Goal: Task Accomplishment & Management: Manage account settings

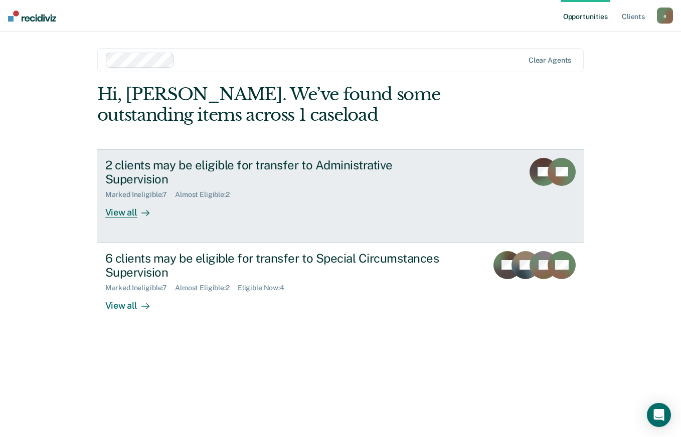
click at [381, 154] on link "2 clients may be eligible for transfer to Administrative Supervision Marked Ine…" at bounding box center [340, 196] width 487 height 94
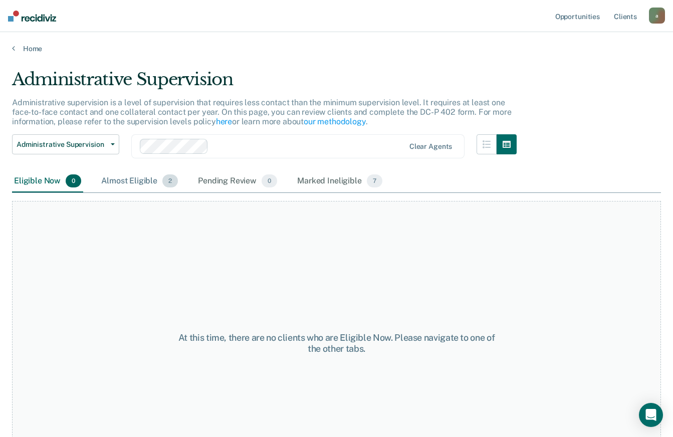
click at [146, 181] on div "Almost Eligible 2" at bounding box center [139, 181] width 81 height 22
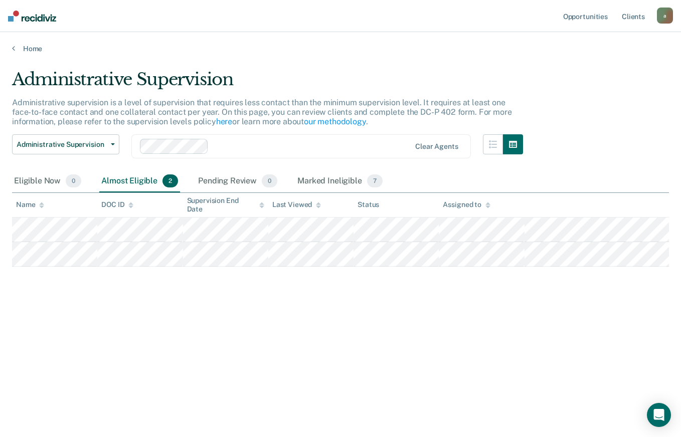
click at [49, 21] on img at bounding box center [32, 16] width 48 height 11
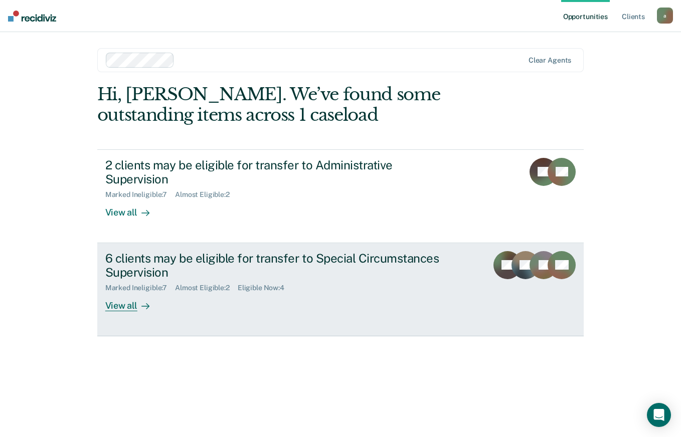
click at [307, 251] on div "6 clients may be eligible for transfer to Special Circumstances Supervision" at bounding box center [281, 265] width 352 height 29
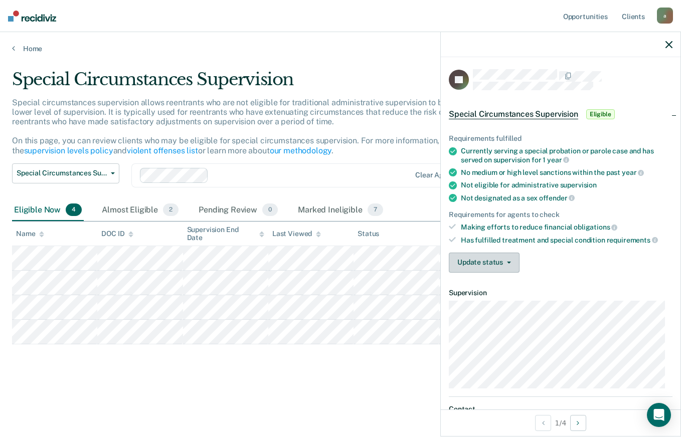
click at [481, 254] on button "Update status" at bounding box center [484, 263] width 71 height 20
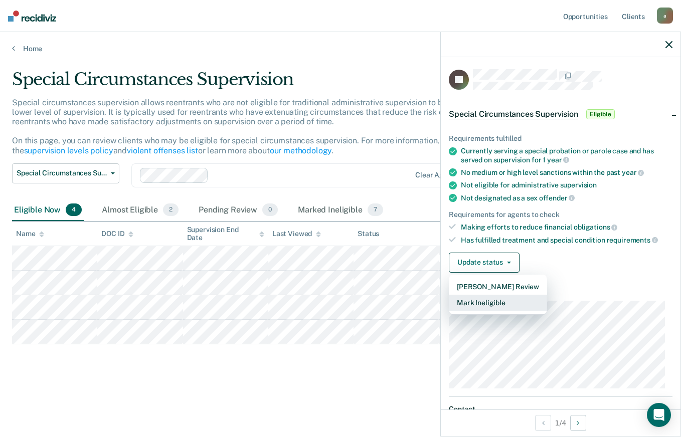
click at [503, 305] on button "Mark Ineligible" at bounding box center [498, 303] width 98 height 16
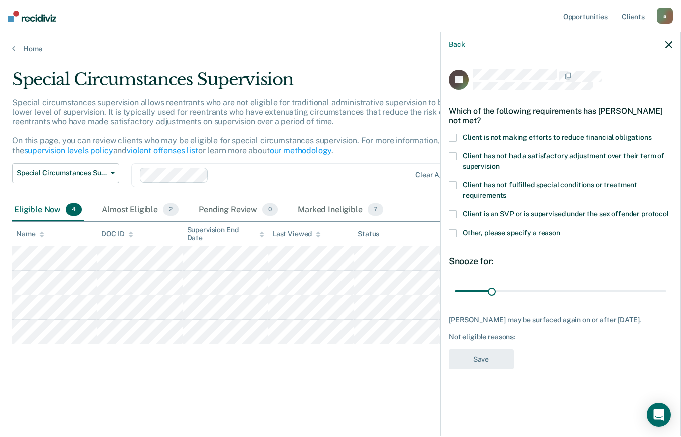
click at [457, 234] on label "Other, please specify a reason" at bounding box center [560, 234] width 223 height 11
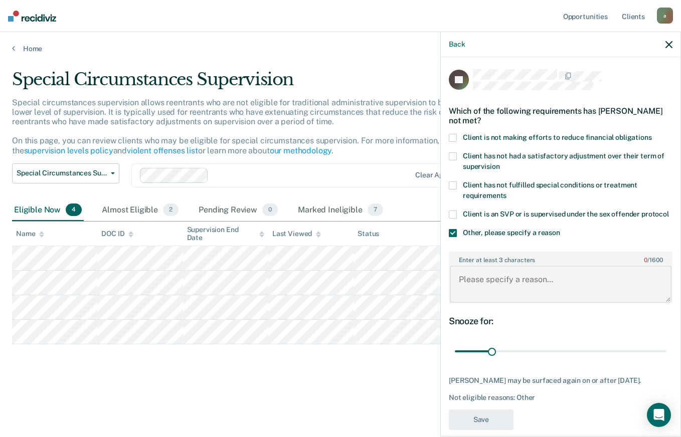
click at [550, 287] on textarea "Enter at least 3 characters 0 / 1600" at bounding box center [560, 284] width 221 height 37
type textarea "r"
type textarea "REVIEW IN SEPTEMBER"
type input "15"
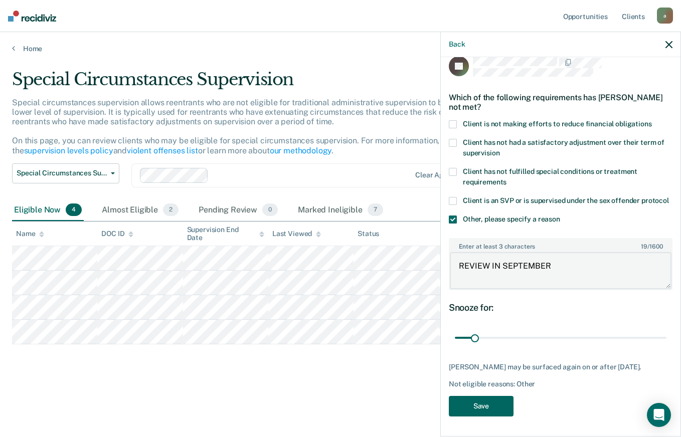
type textarea "REVIEW IN SEPTEMBER"
click at [497, 405] on button "Save" at bounding box center [481, 406] width 65 height 21
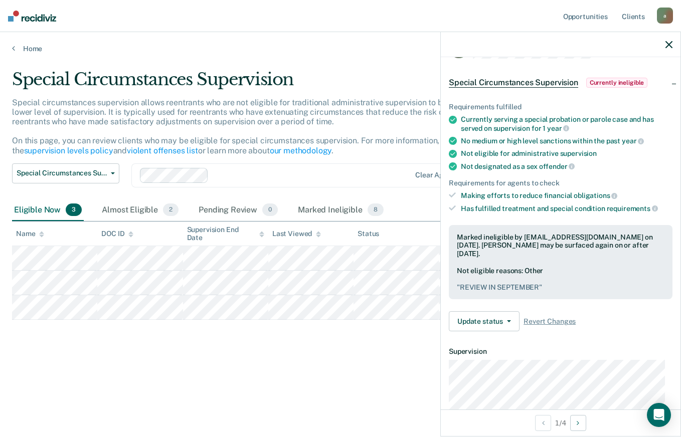
scroll to position [0, 0]
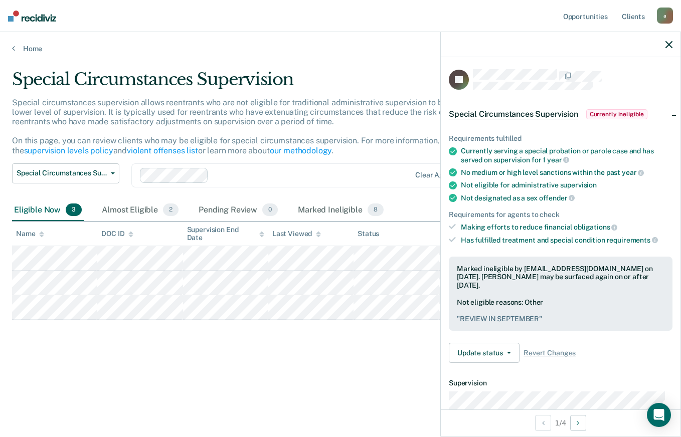
click at [667, 45] on icon "button" at bounding box center [668, 44] width 7 height 7
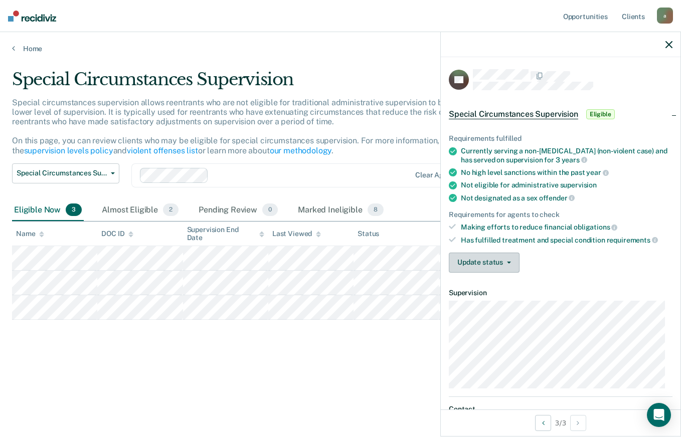
click at [507, 271] on button "Update status" at bounding box center [484, 263] width 71 height 20
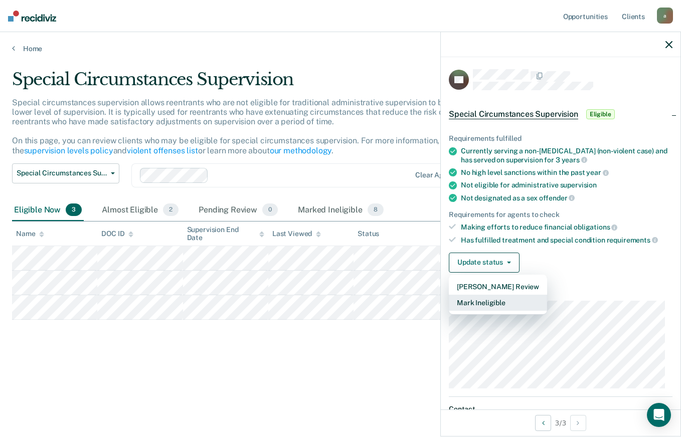
click at [535, 301] on button "Mark Ineligible" at bounding box center [498, 303] width 98 height 16
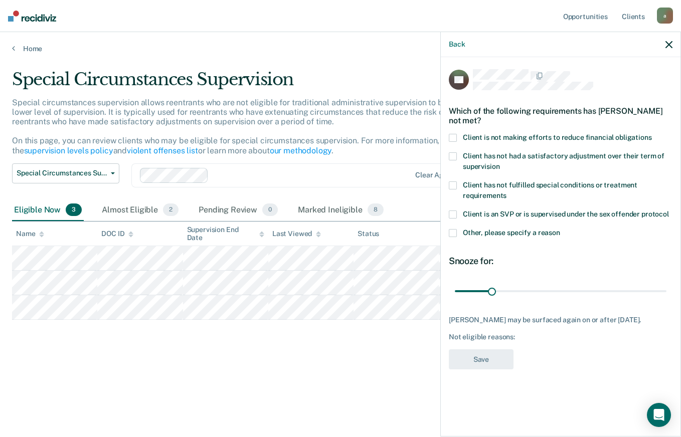
click at [677, 47] on div "Back" at bounding box center [560, 44] width 240 height 25
click at [668, 47] on icon "button" at bounding box center [668, 44] width 7 height 7
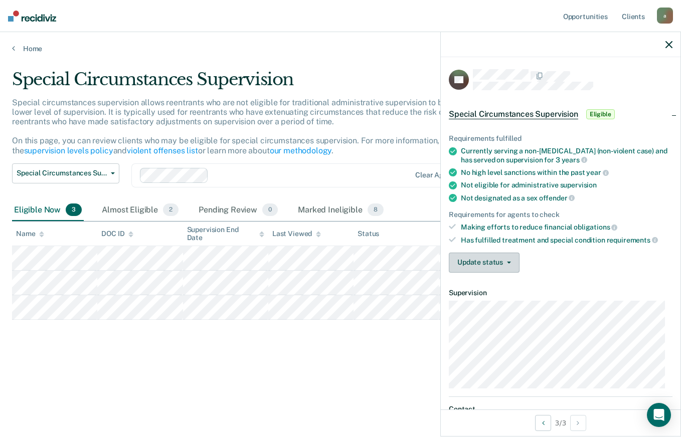
click at [508, 262] on icon "button" at bounding box center [509, 263] width 4 height 2
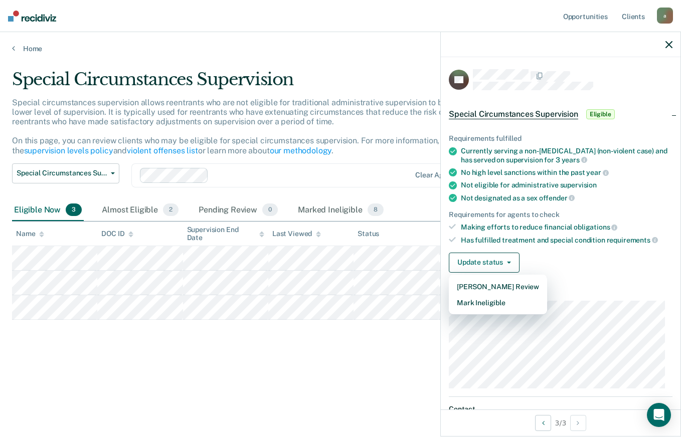
click at [653, 258] on div "Update status [PERSON_NAME] Review Mark Ineligible" at bounding box center [560, 263] width 223 height 20
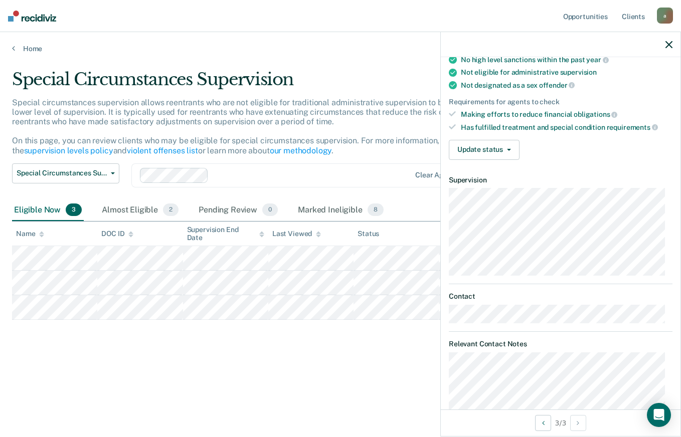
scroll to position [206, 0]
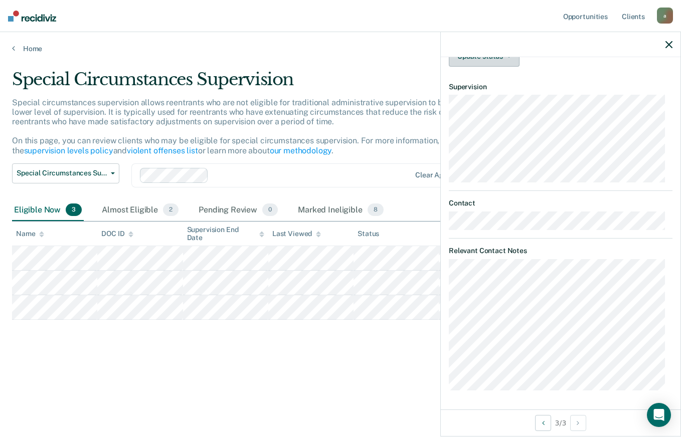
click at [511, 63] on button "Update status" at bounding box center [484, 57] width 71 height 20
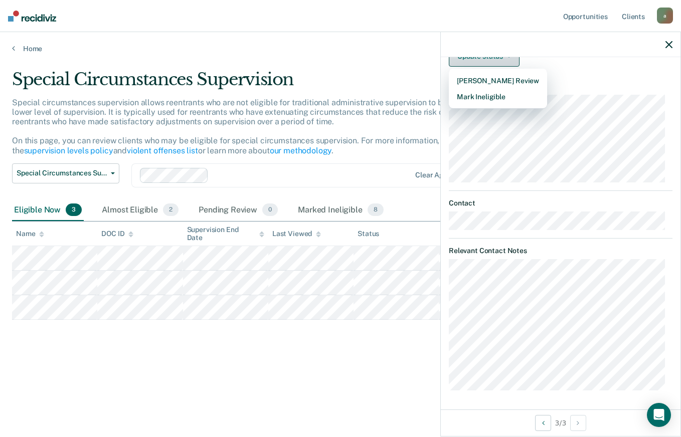
click at [528, 98] on button "Mark Ineligible" at bounding box center [498, 97] width 98 height 16
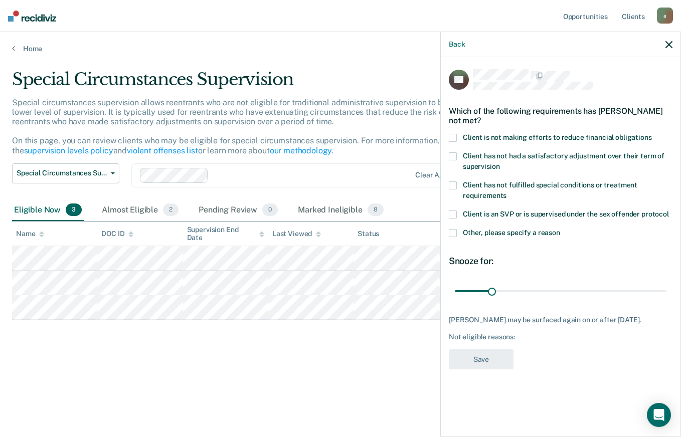
click at [453, 153] on span at bounding box center [453, 156] width 8 height 8
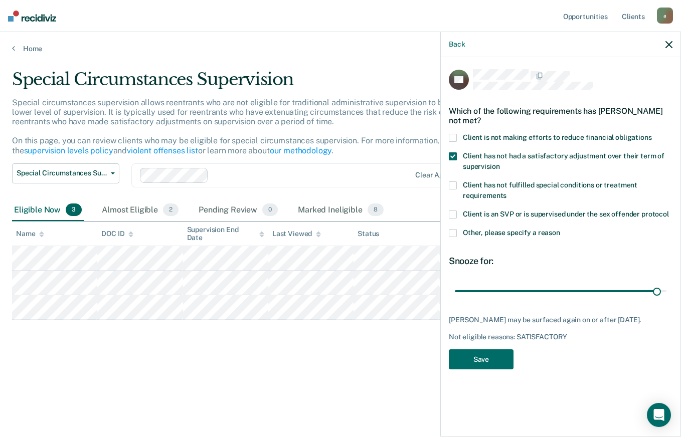
type input "180"
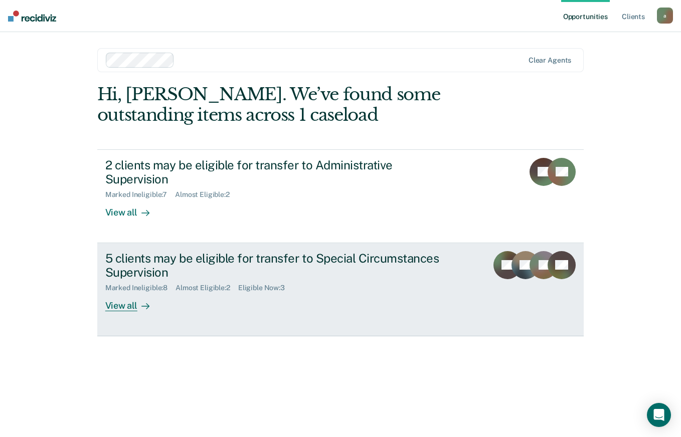
click at [406, 251] on div "5 clients may be eligible for transfer to Special Circumstances Supervision" at bounding box center [281, 265] width 352 height 29
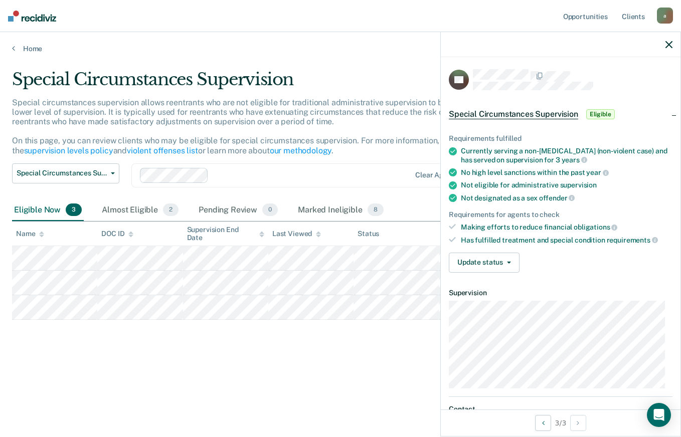
click at [501, 260] on button "Update status" at bounding box center [484, 263] width 71 height 20
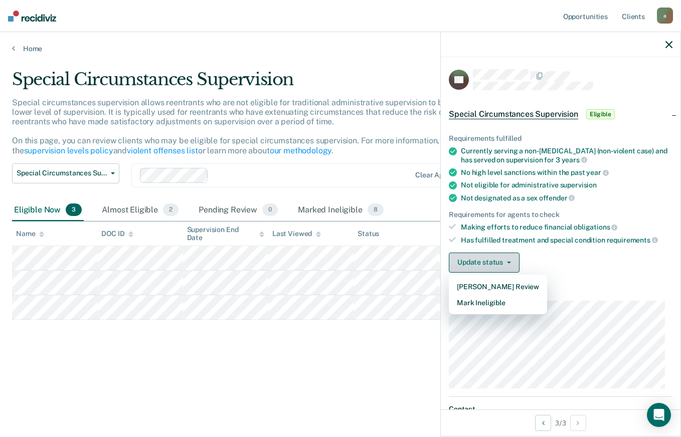
click at [537, 300] on button "Mark Ineligible" at bounding box center [498, 303] width 98 height 16
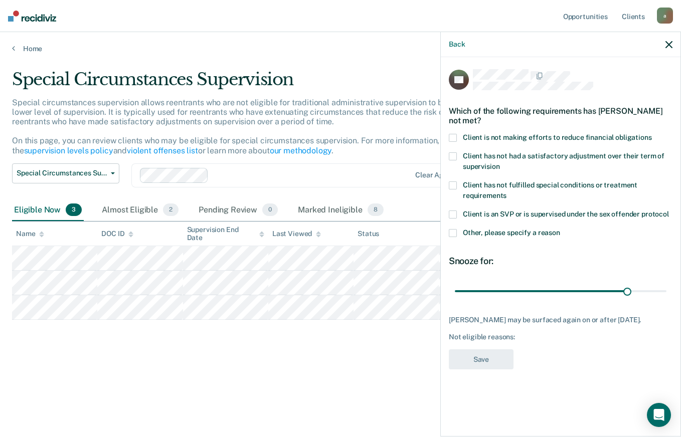
type input "149"
click at [450, 157] on span at bounding box center [453, 156] width 8 height 8
click at [496, 354] on button "Save" at bounding box center [481, 359] width 65 height 21
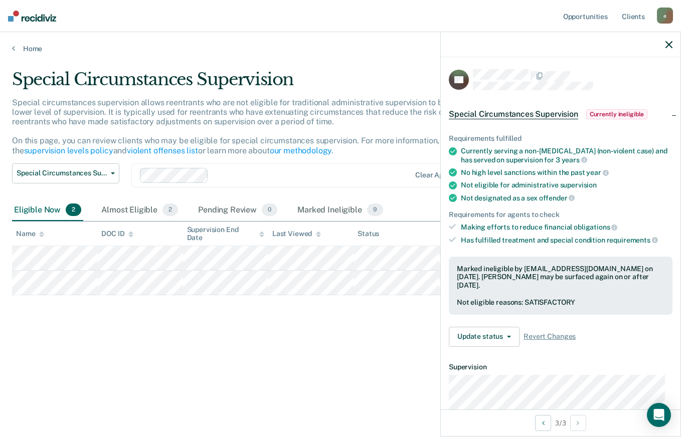
click at [354, 395] on main "Special Circumstances Supervision Special circumstances supervision allows reen…" at bounding box center [340, 243] width 681 height 381
click at [668, 45] on icon "button" at bounding box center [668, 44] width 7 height 7
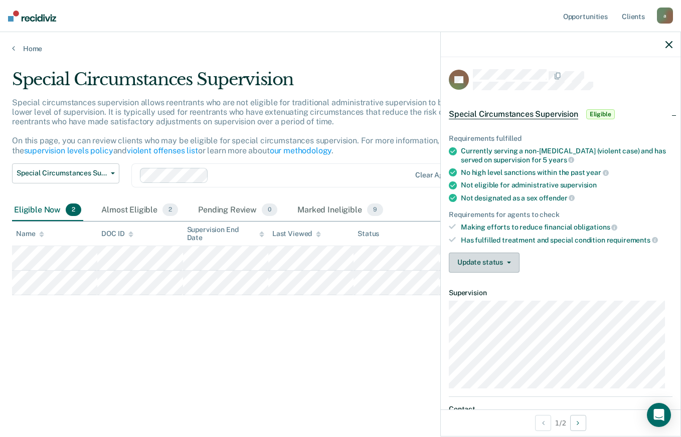
click at [496, 263] on button "Update status" at bounding box center [484, 263] width 71 height 20
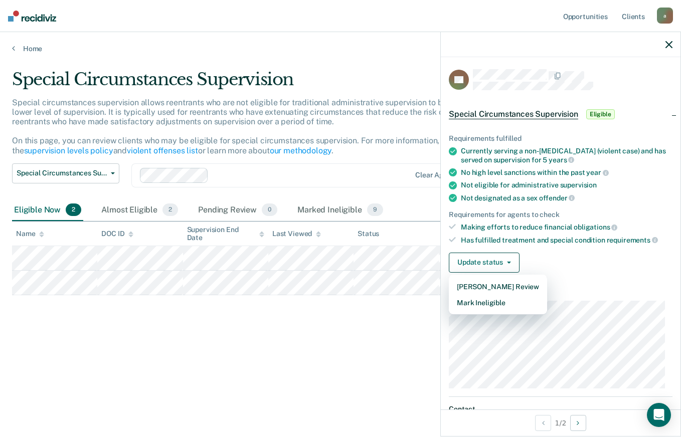
click at [594, 272] on div "Requirements fulfilled Currently serving a non-[MEDICAL_DATA] (violent case) an…" at bounding box center [560, 199] width 240 height 162
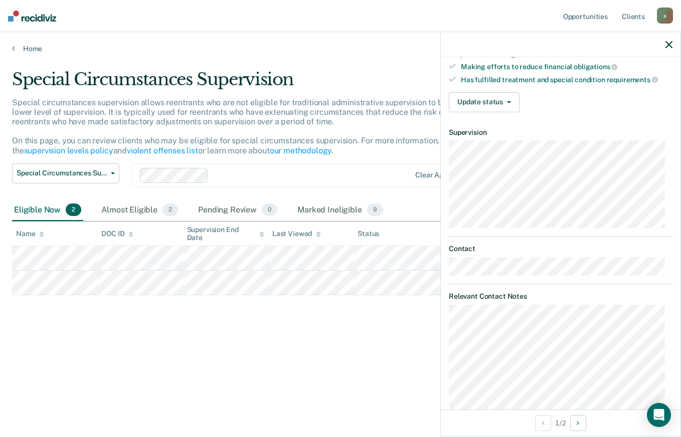
scroll to position [256, 0]
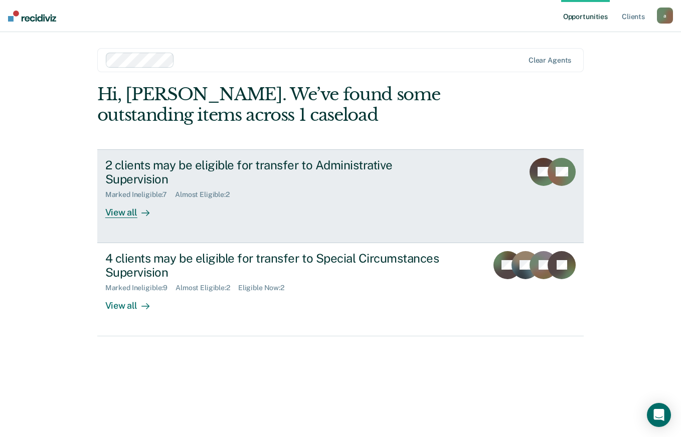
click at [434, 159] on div "2 clients may be eligible for transfer to Administrative Supervision" at bounding box center [281, 172] width 352 height 29
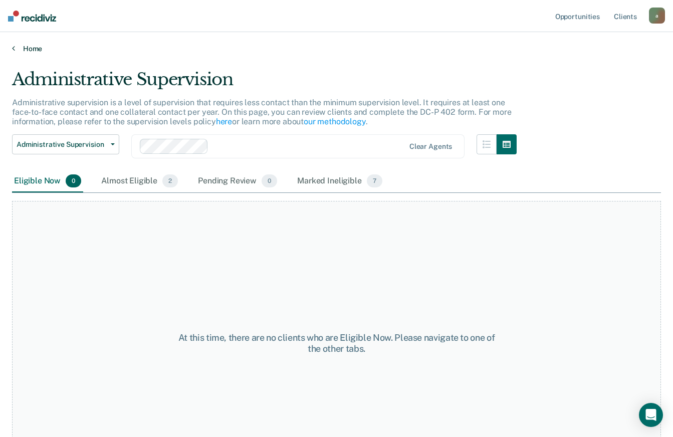
click at [40, 50] on link "Home" at bounding box center [336, 48] width 649 height 9
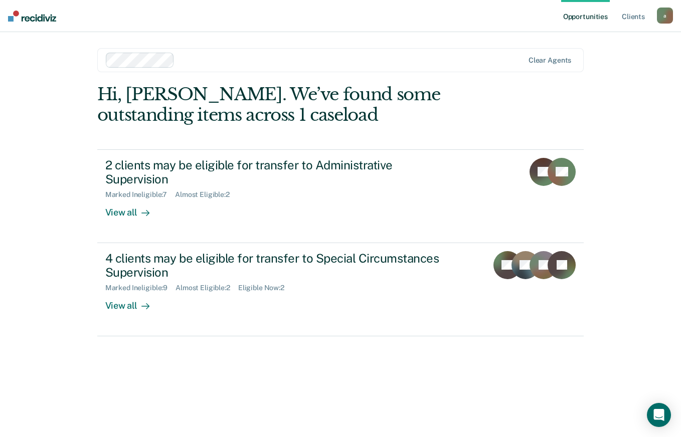
click at [229, 259] on div "4 clients may be eligible for transfer to Special Circumstances Supervision" at bounding box center [281, 265] width 352 height 29
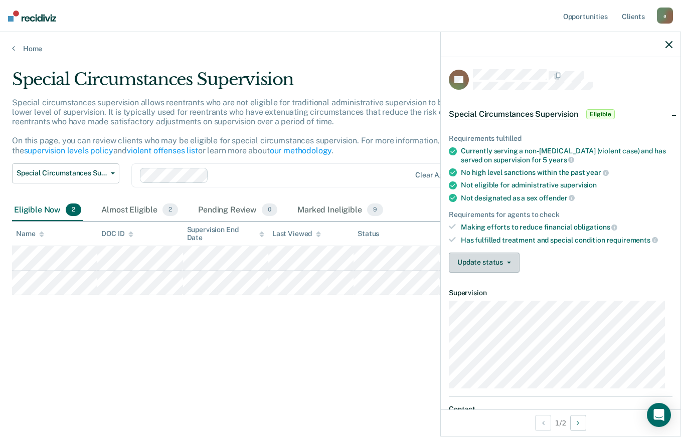
click at [501, 256] on button "Update status" at bounding box center [484, 263] width 71 height 20
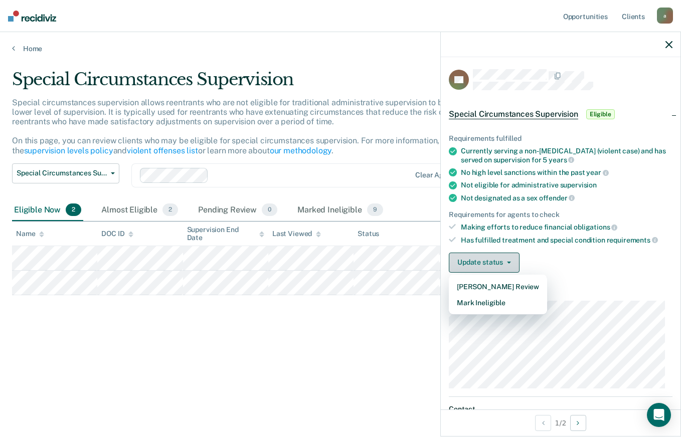
click at [521, 306] on button "Mark Ineligible" at bounding box center [498, 303] width 98 height 16
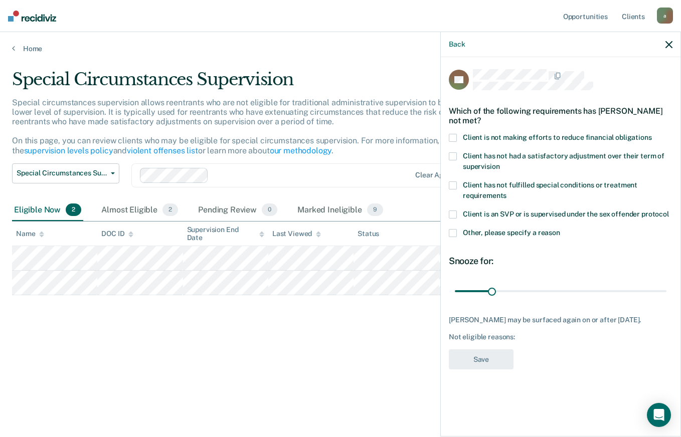
click at [453, 155] on span at bounding box center [453, 156] width 8 height 8
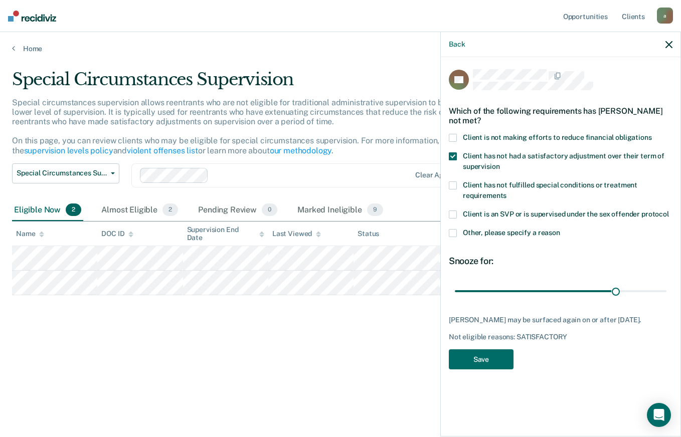
type input "139"
click at [498, 370] on button "Save" at bounding box center [481, 359] width 65 height 21
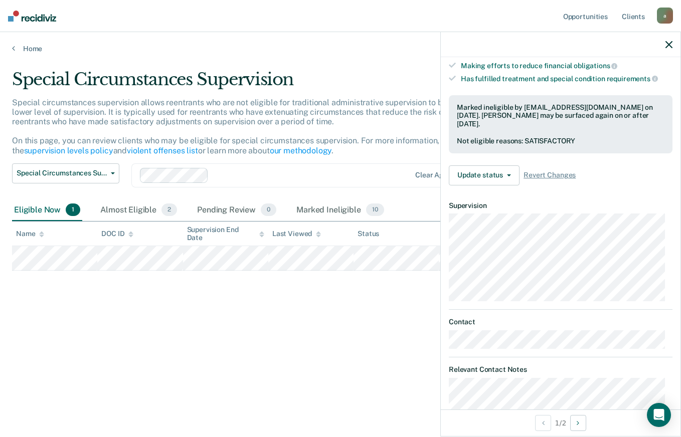
scroll to position [162, 0]
click at [498, 172] on button "Update status" at bounding box center [484, 175] width 71 height 20
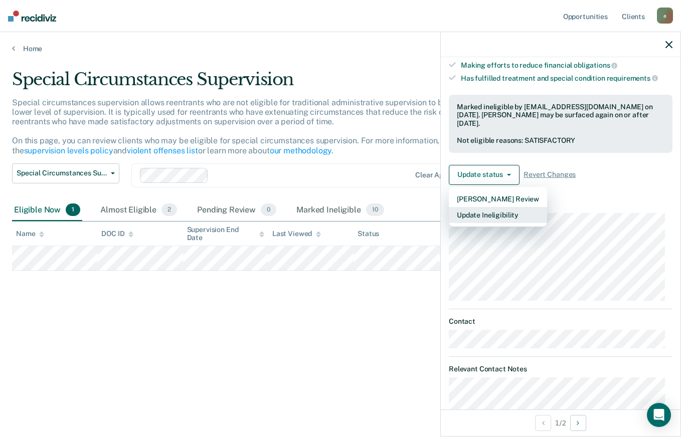
click at [523, 213] on button "Update Ineligibility" at bounding box center [498, 215] width 98 height 16
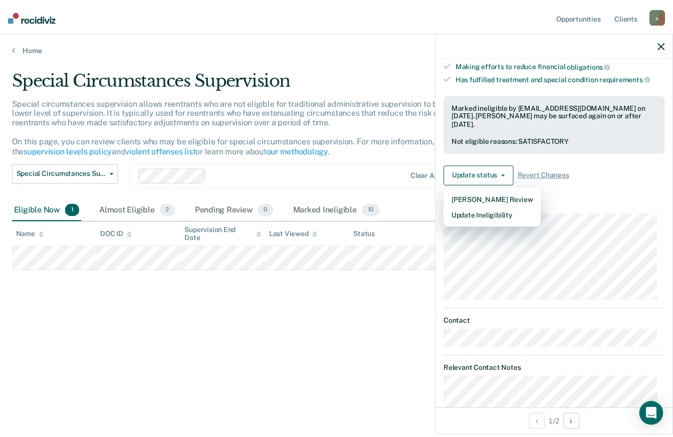
scroll to position [0, 0]
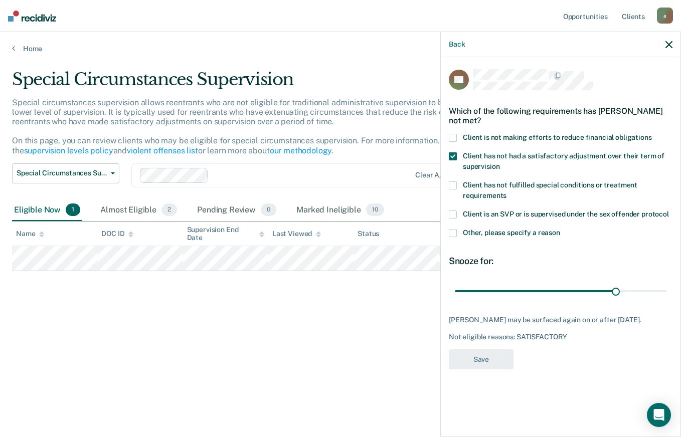
click at [449, 138] on span at bounding box center [453, 138] width 8 height 8
click at [454, 139] on span at bounding box center [453, 138] width 8 height 8
click at [602, 372] on div "SD Which of the following requirements has Stephen Daddezio not met? Client is …" at bounding box center [560, 222] width 223 height 307
click at [668, 45] on icon "button" at bounding box center [668, 44] width 7 height 7
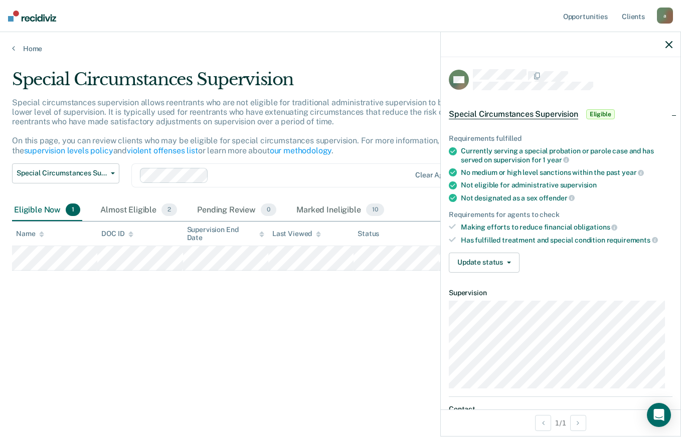
click at [501, 256] on button "Update status" at bounding box center [484, 263] width 71 height 20
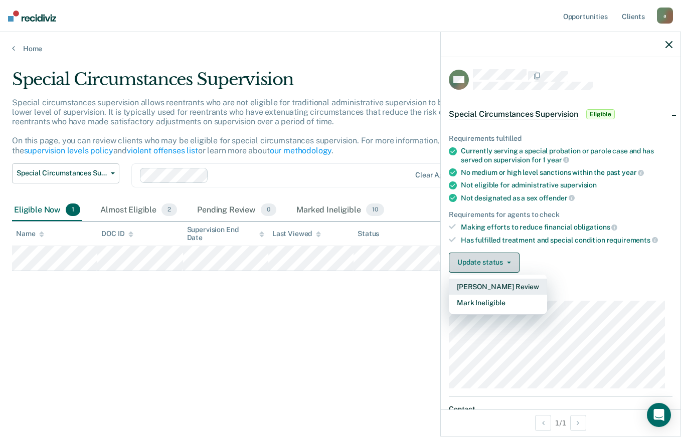
click at [533, 305] on button "Mark Ineligible" at bounding box center [498, 303] width 98 height 16
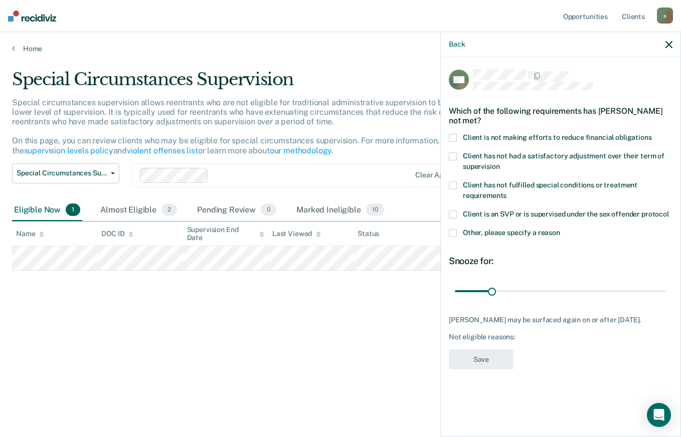
click at [454, 134] on span at bounding box center [453, 138] width 8 height 8
click at [455, 152] on span at bounding box center [453, 156] width 8 height 8
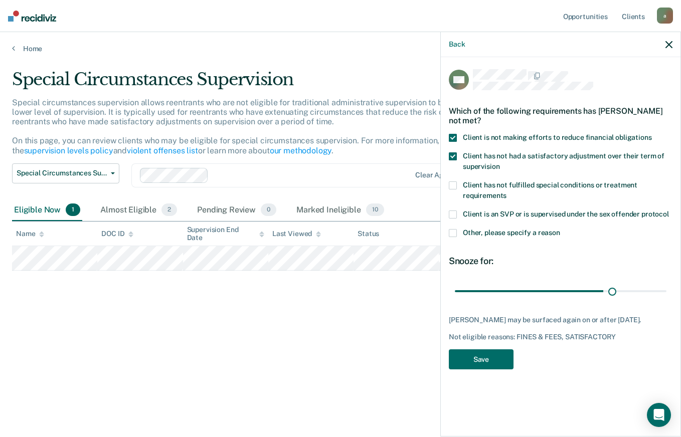
type input "137"
click at [498, 357] on button "Save" at bounding box center [481, 359] width 65 height 21
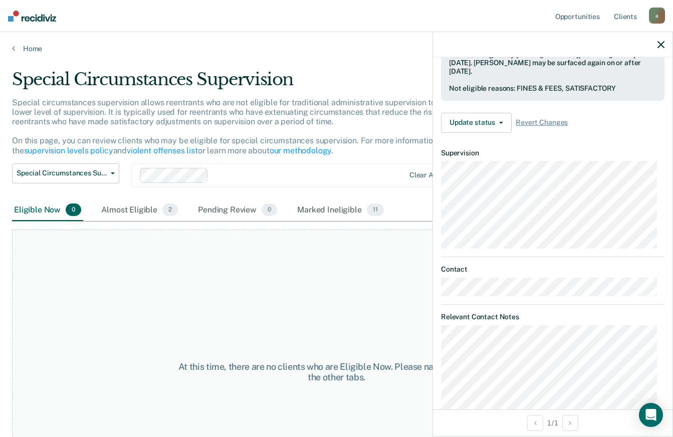
scroll to position [215, 0]
click at [660, 44] on icon "button" at bounding box center [660, 44] width 7 height 7
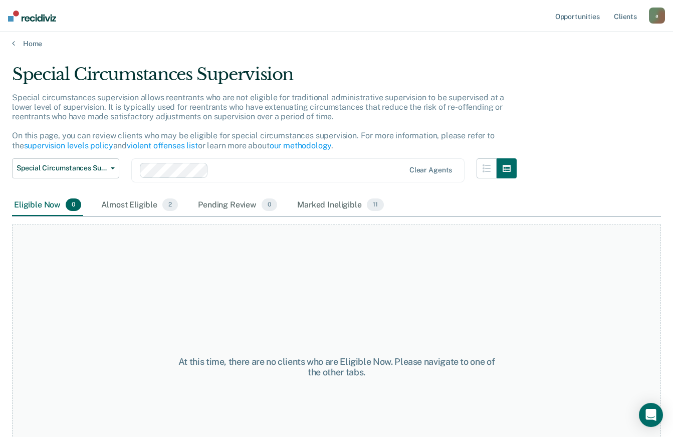
scroll to position [0, 0]
